Goal: Task Accomplishment & Management: Use online tool/utility

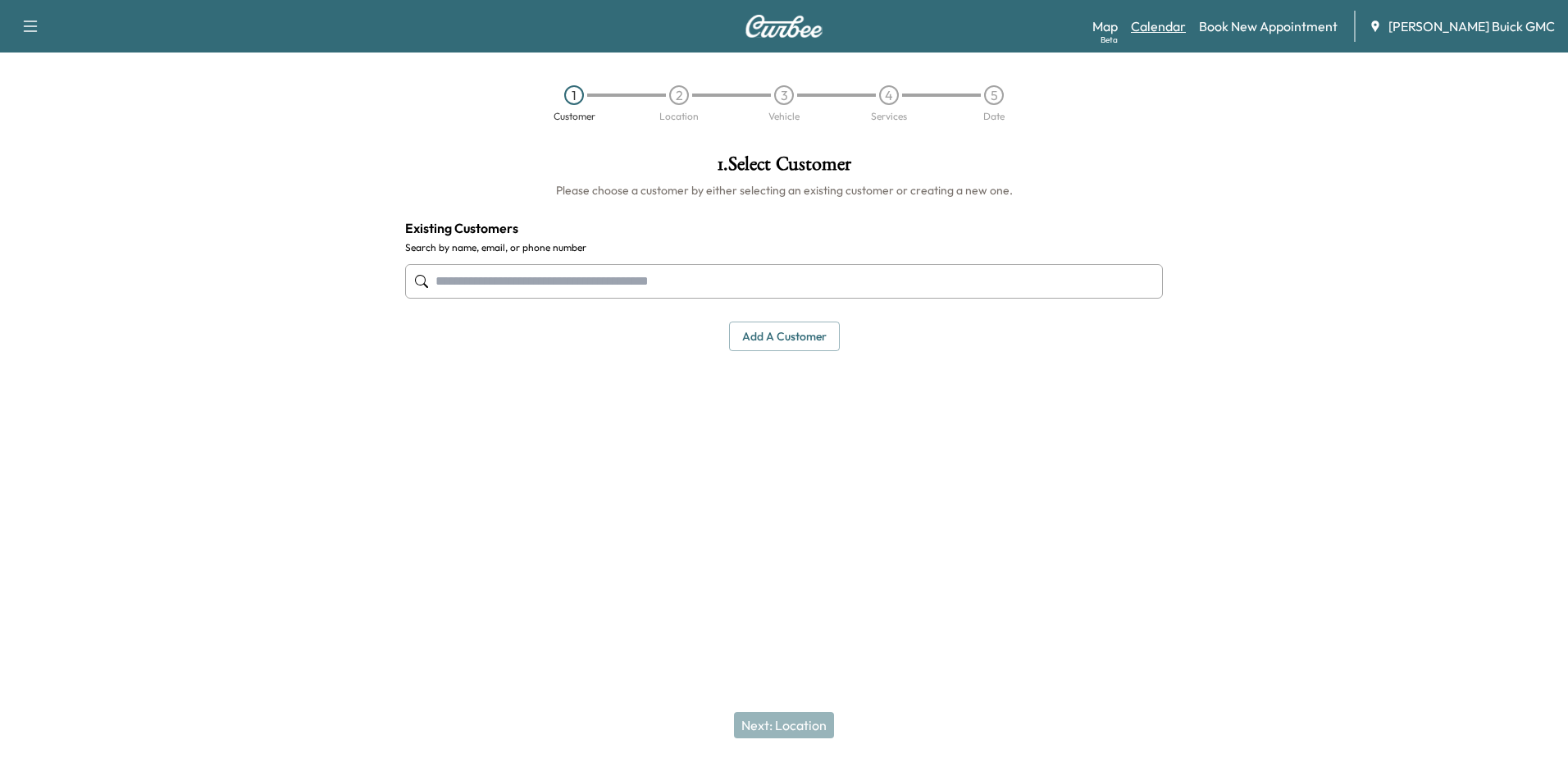
click at [1186, 26] on link "Calendar" at bounding box center [1159, 26] width 55 height 20
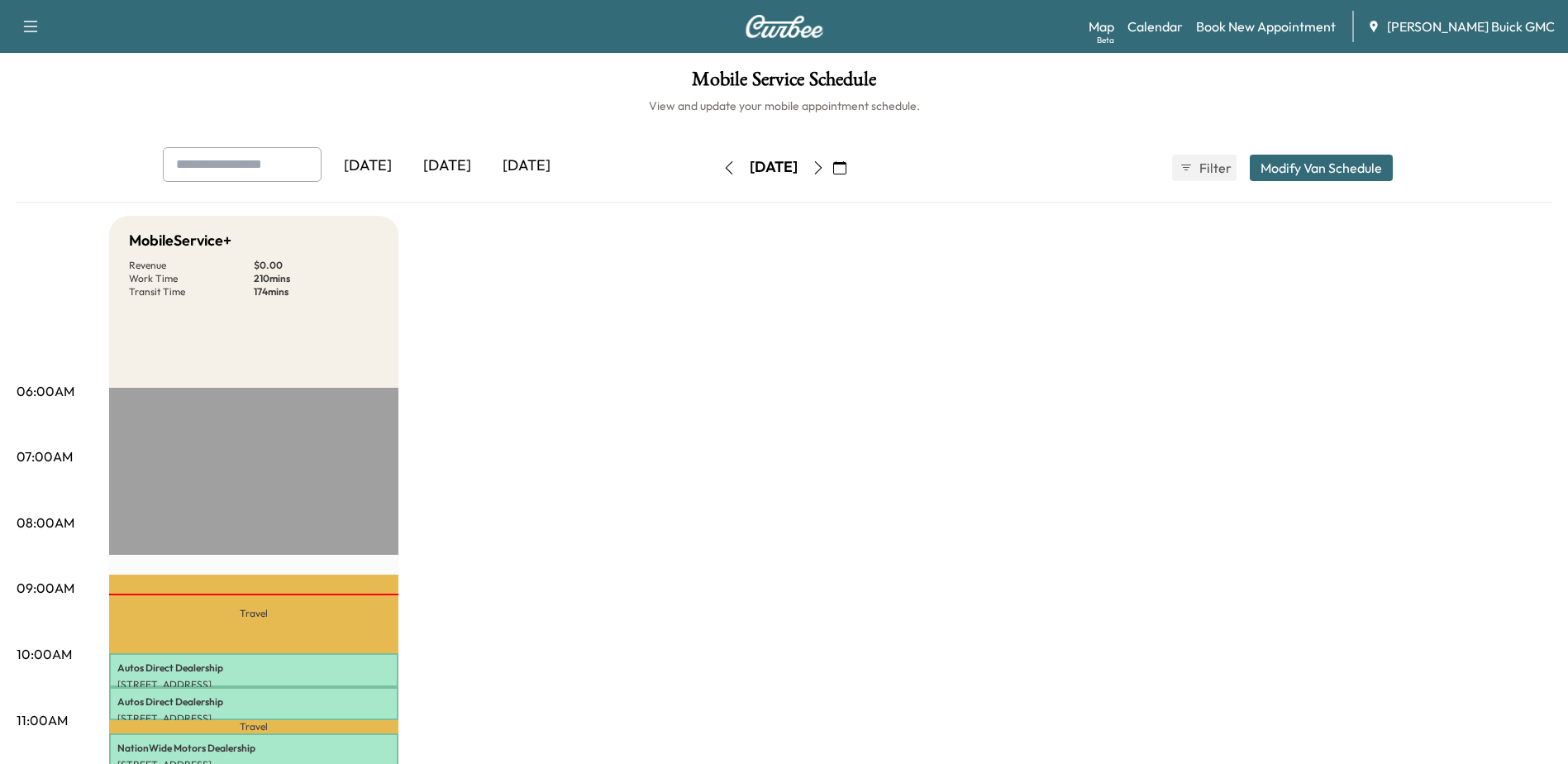
click at [825, 169] on icon "button" at bounding box center [818, 167] width 13 height 13
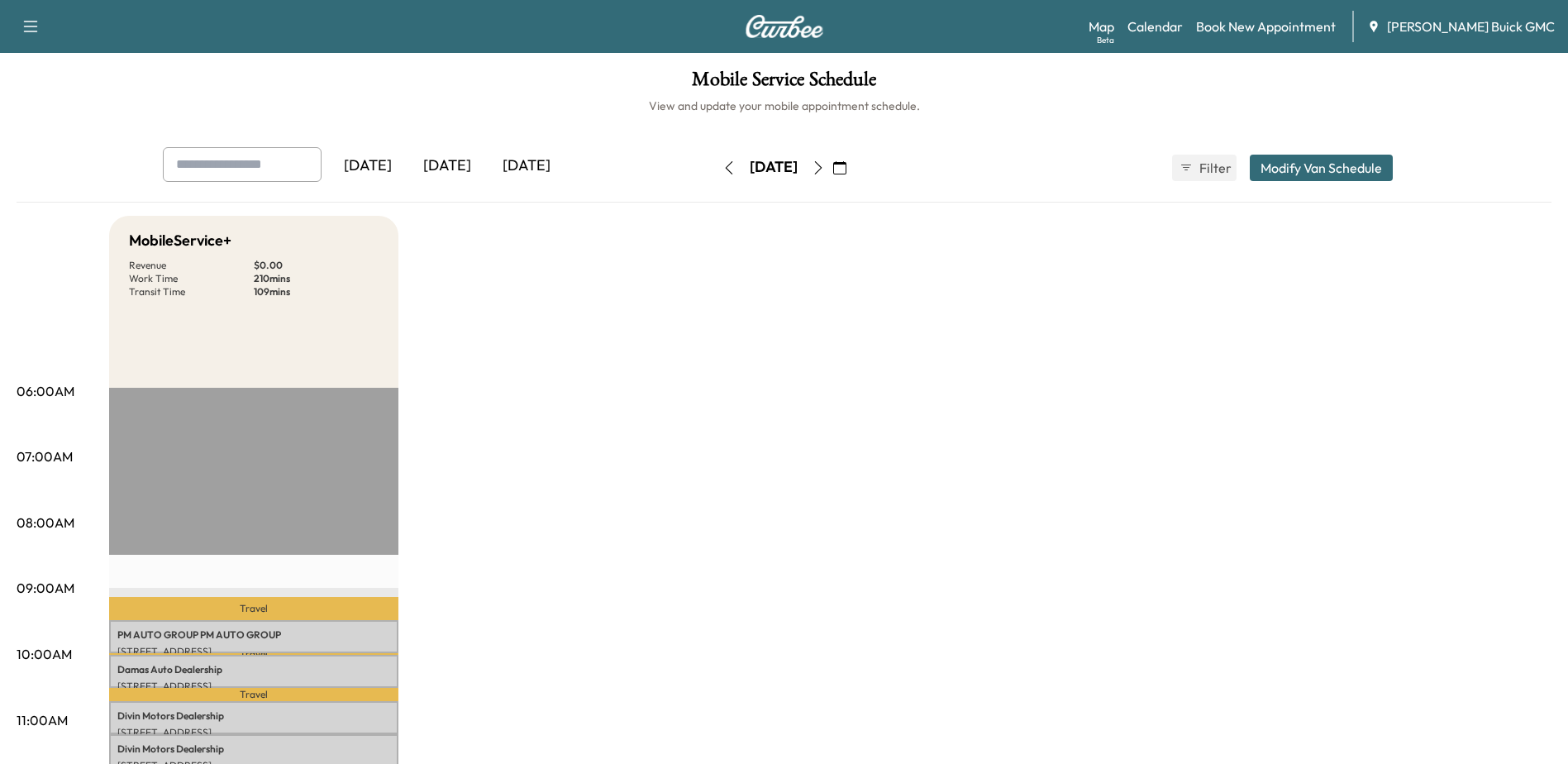
click at [825, 161] on icon "button" at bounding box center [818, 167] width 13 height 13
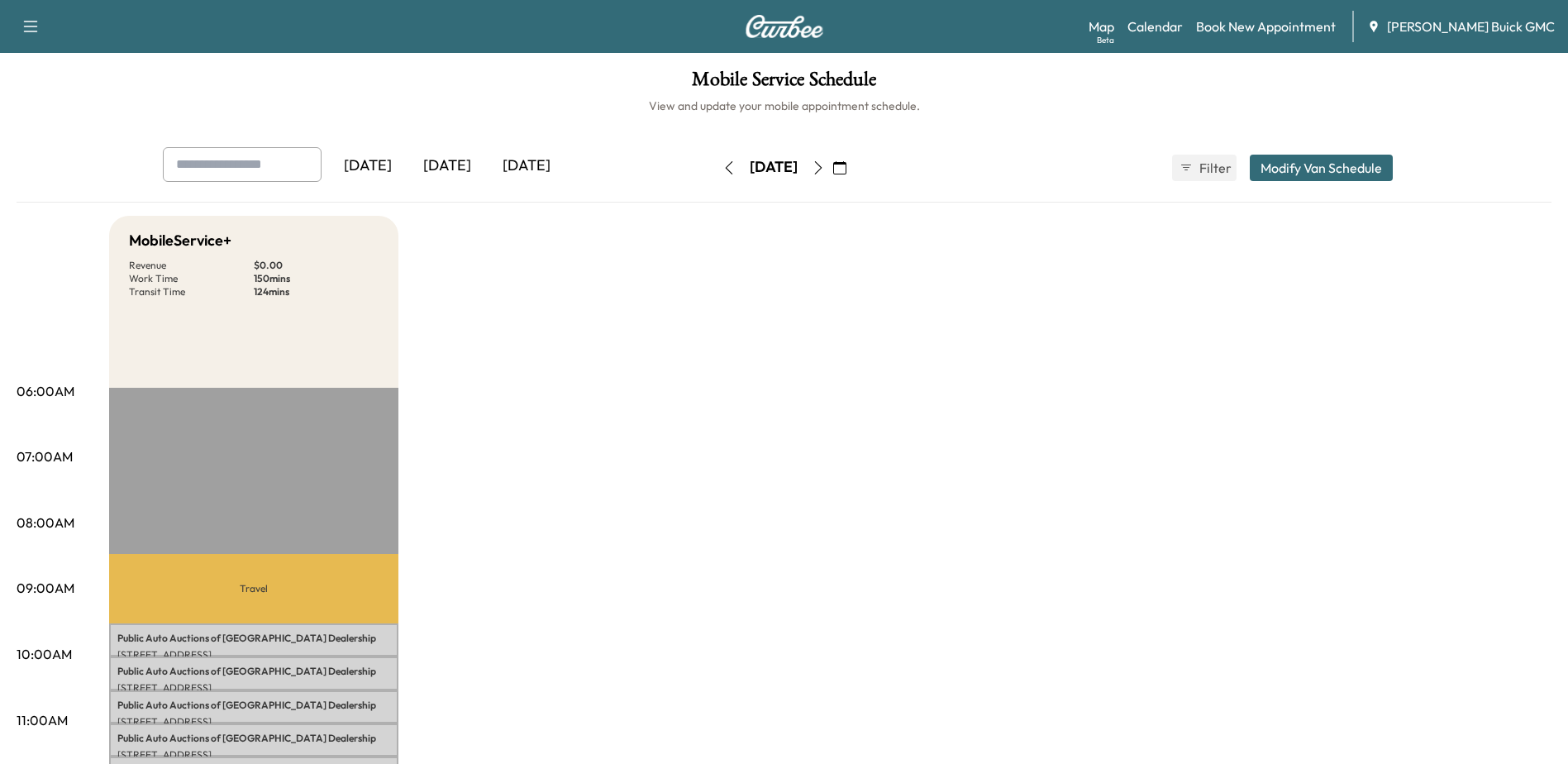
click at [825, 167] on icon "button" at bounding box center [818, 167] width 13 height 13
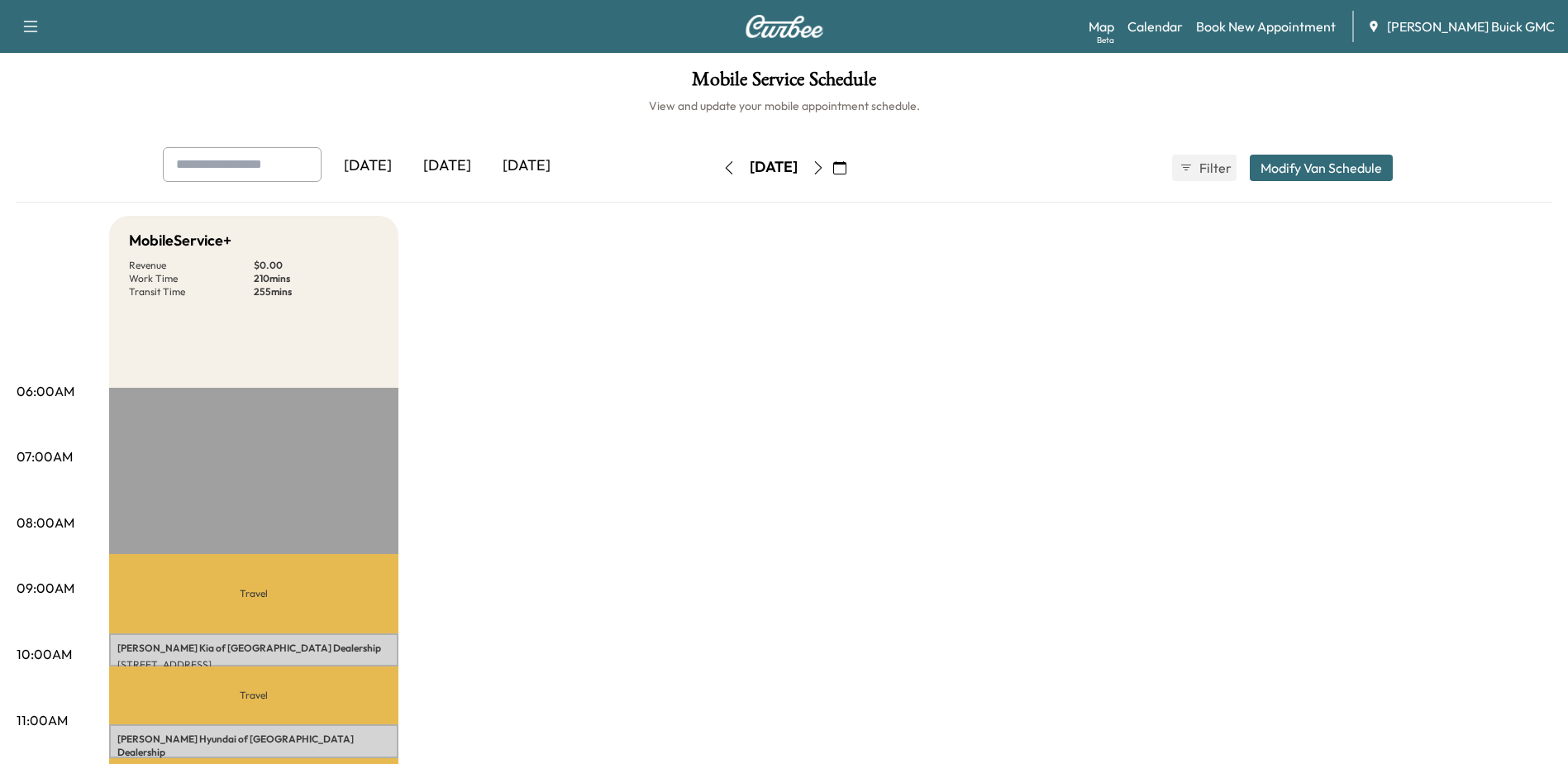
click at [825, 164] on icon "button" at bounding box center [818, 167] width 13 height 13
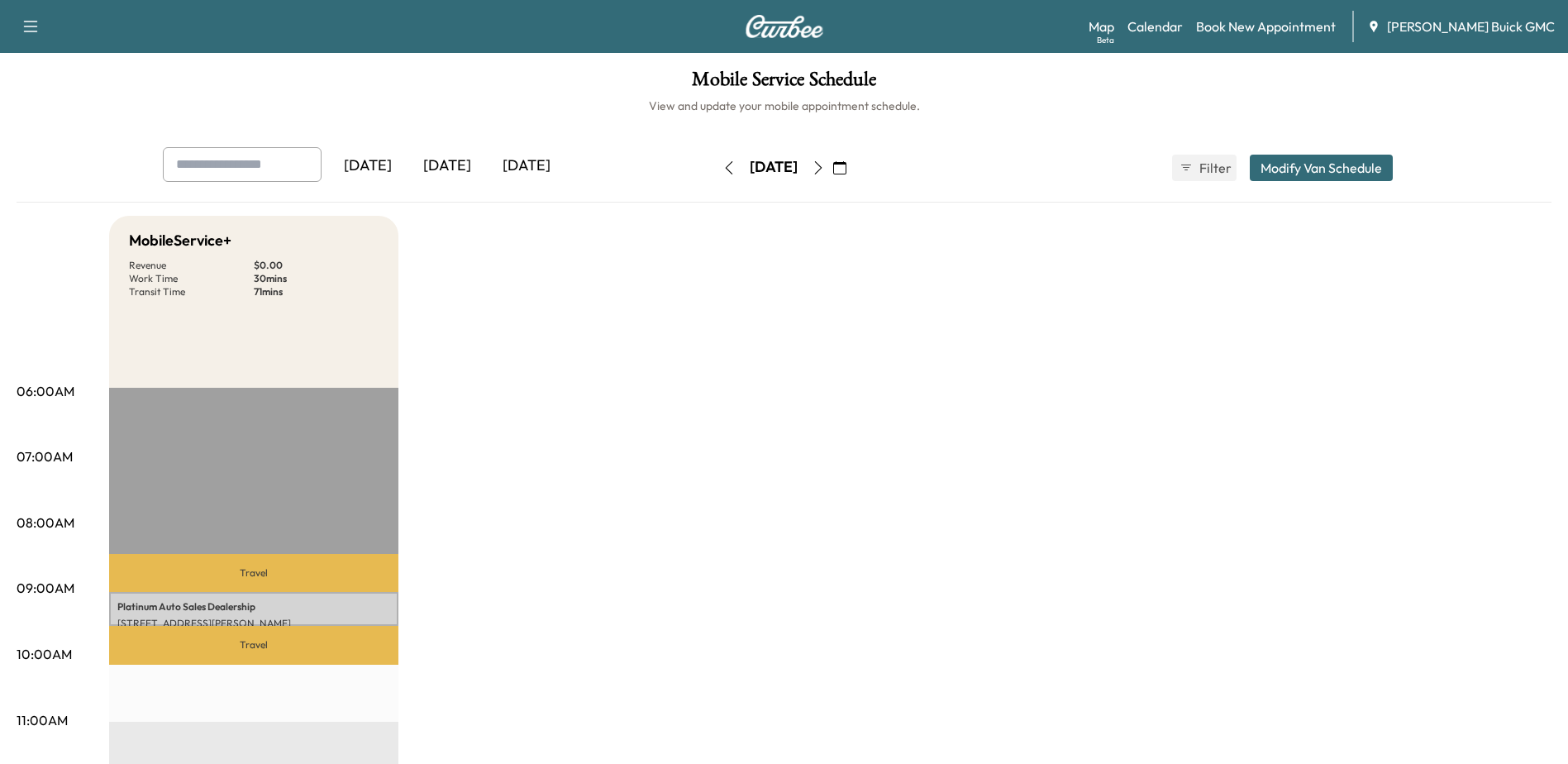
click at [846, 171] on icon "button" at bounding box center [839, 167] width 13 height 13
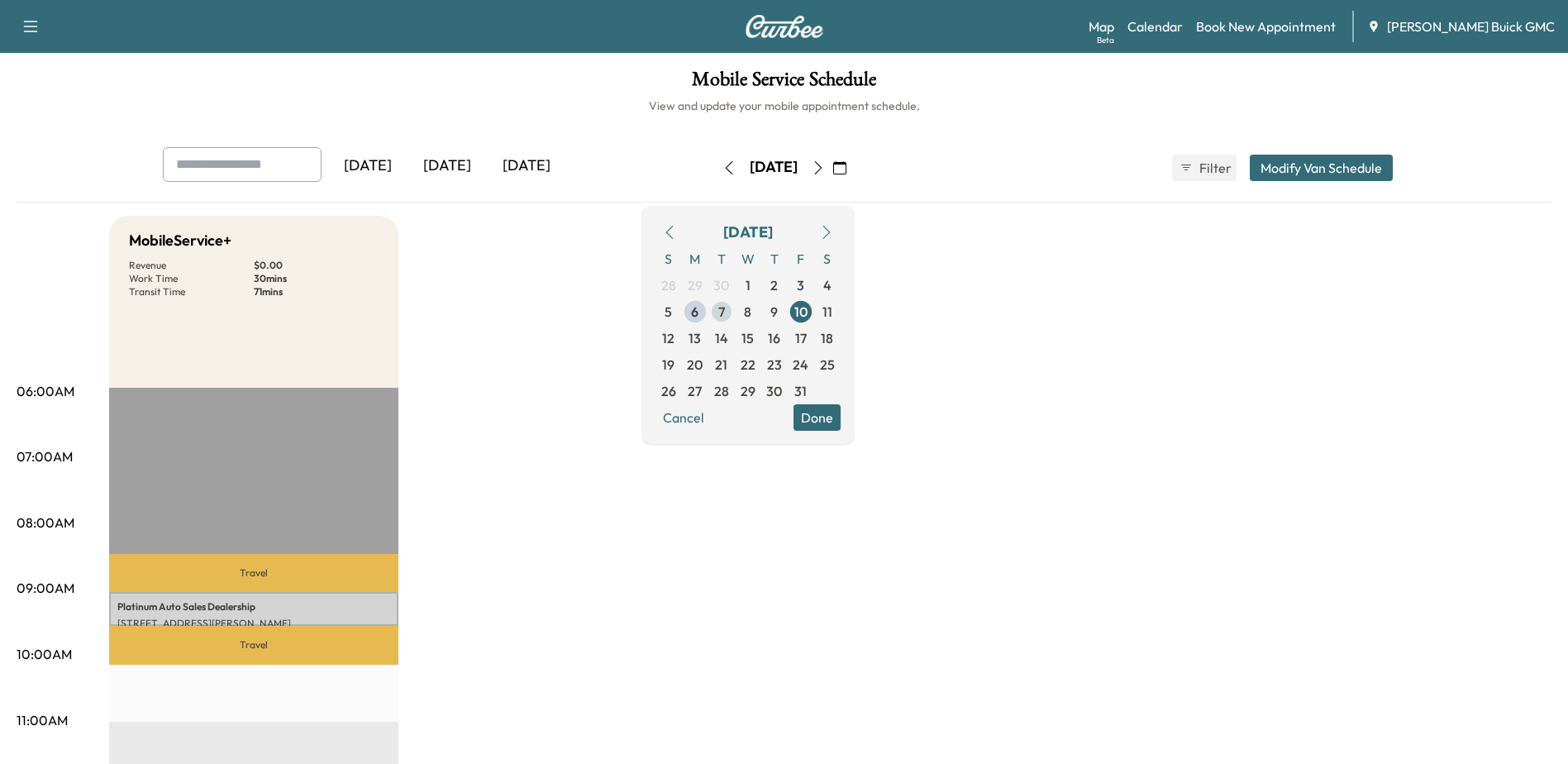
click at [735, 312] on span "7" at bounding box center [722, 311] width 27 height 27
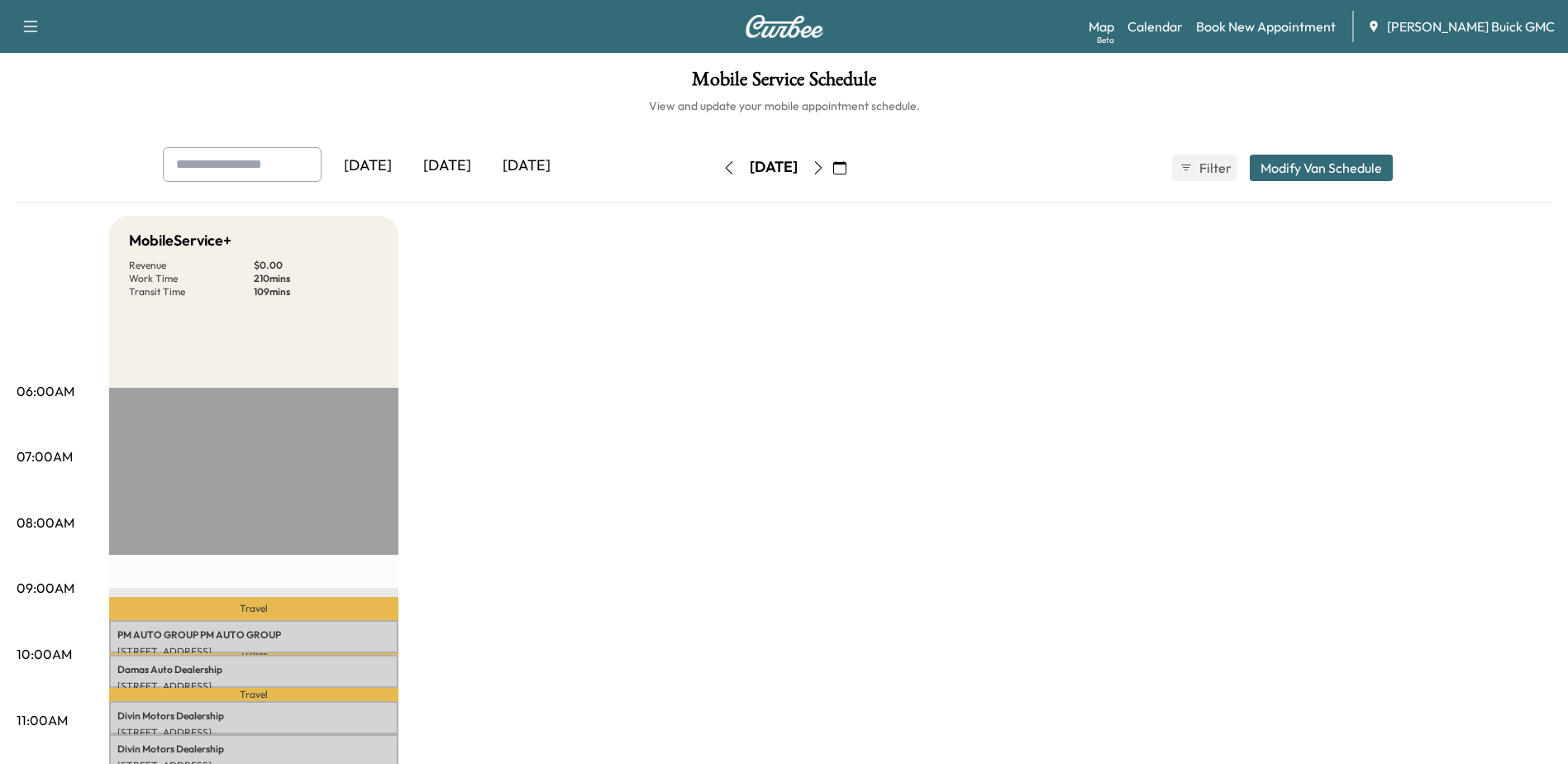
click at [30, 393] on p "06:00AM" at bounding box center [45, 391] width 58 height 20
click at [17, 450] on p "07:00AM" at bounding box center [44, 456] width 56 height 20
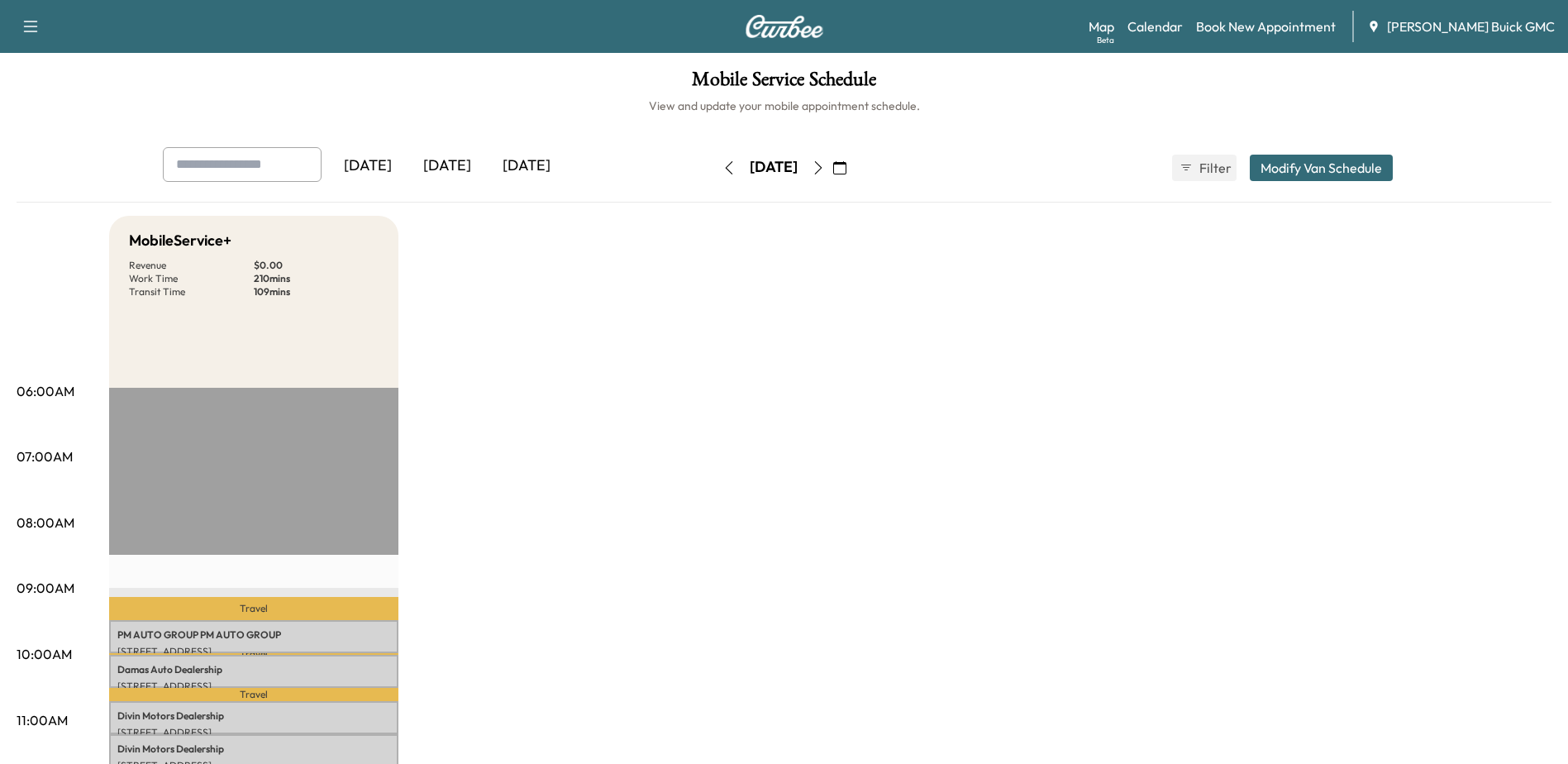
click at [45, 461] on p "07:00AM" at bounding box center [44, 456] width 56 height 20
drag, startPoint x: 45, startPoint y: 461, endPoint x: 747, endPoint y: 576, distance: 711.4
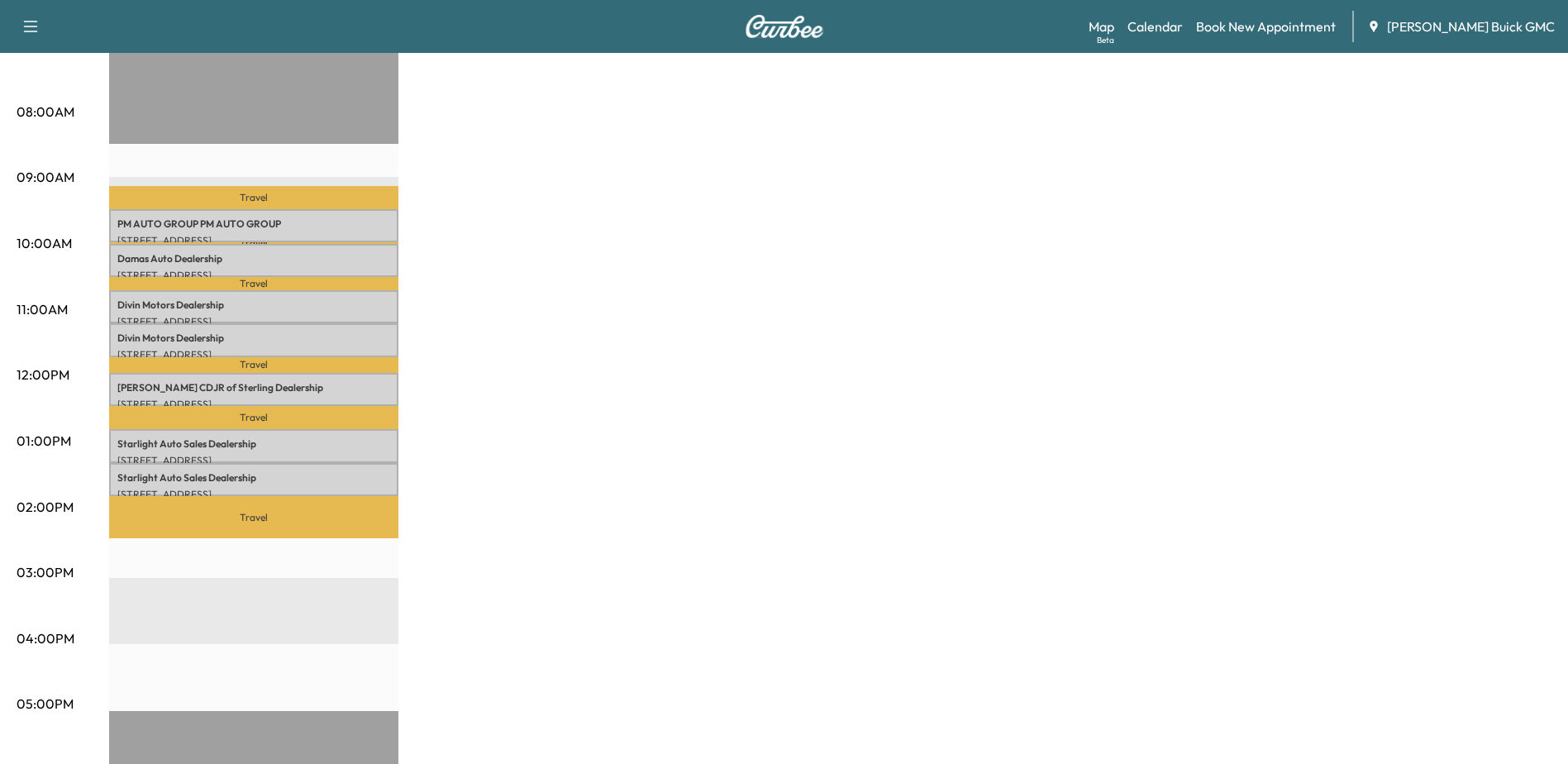
scroll to position [413, 0]
